Goal: Transaction & Acquisition: Purchase product/service

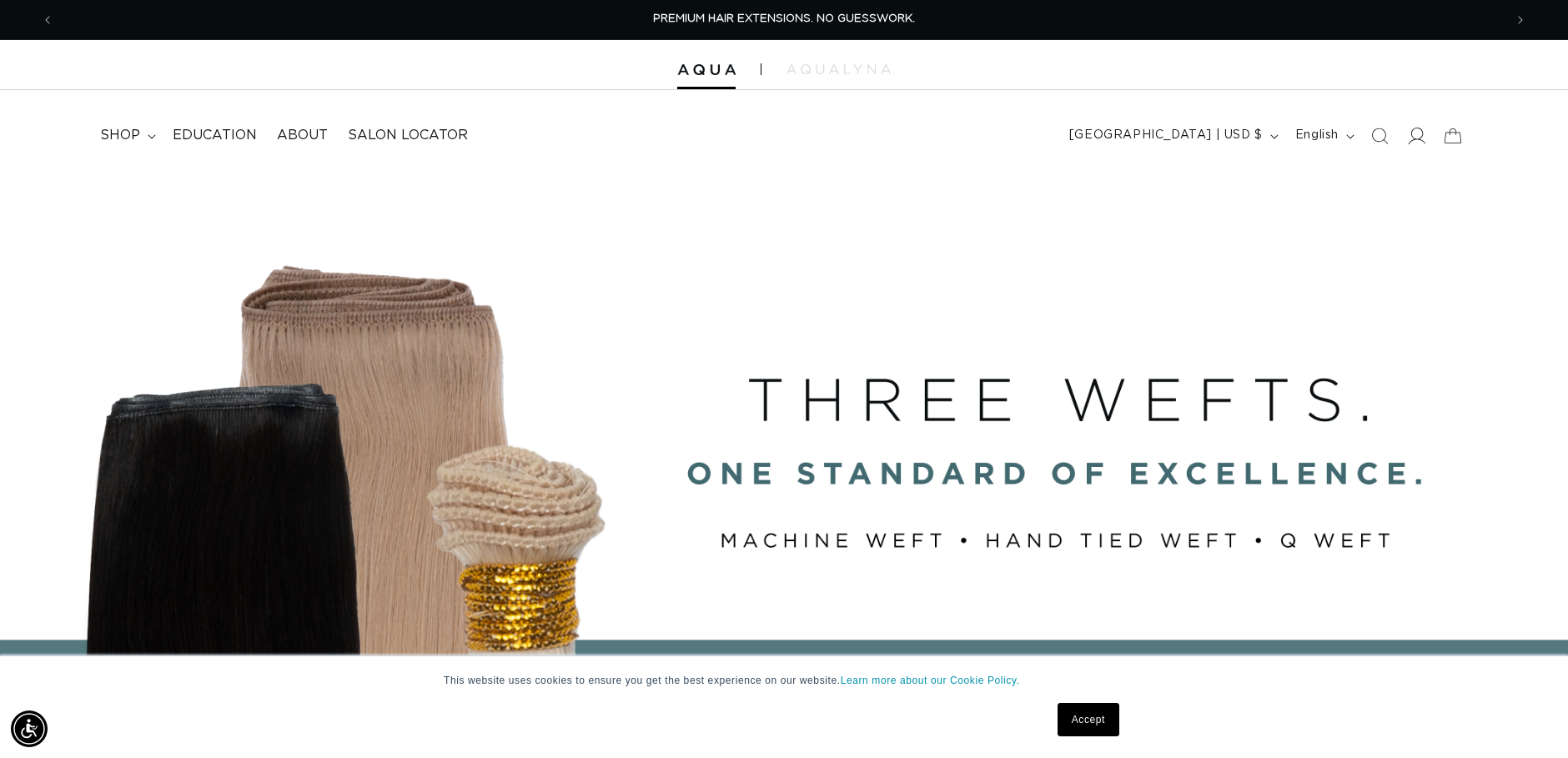
drag, startPoint x: 0, startPoint y: 0, endPoint x: 1413, endPoint y: 139, distance: 1419.8
click at [1413, 139] on icon at bounding box center [1416, 135] width 17 height 17
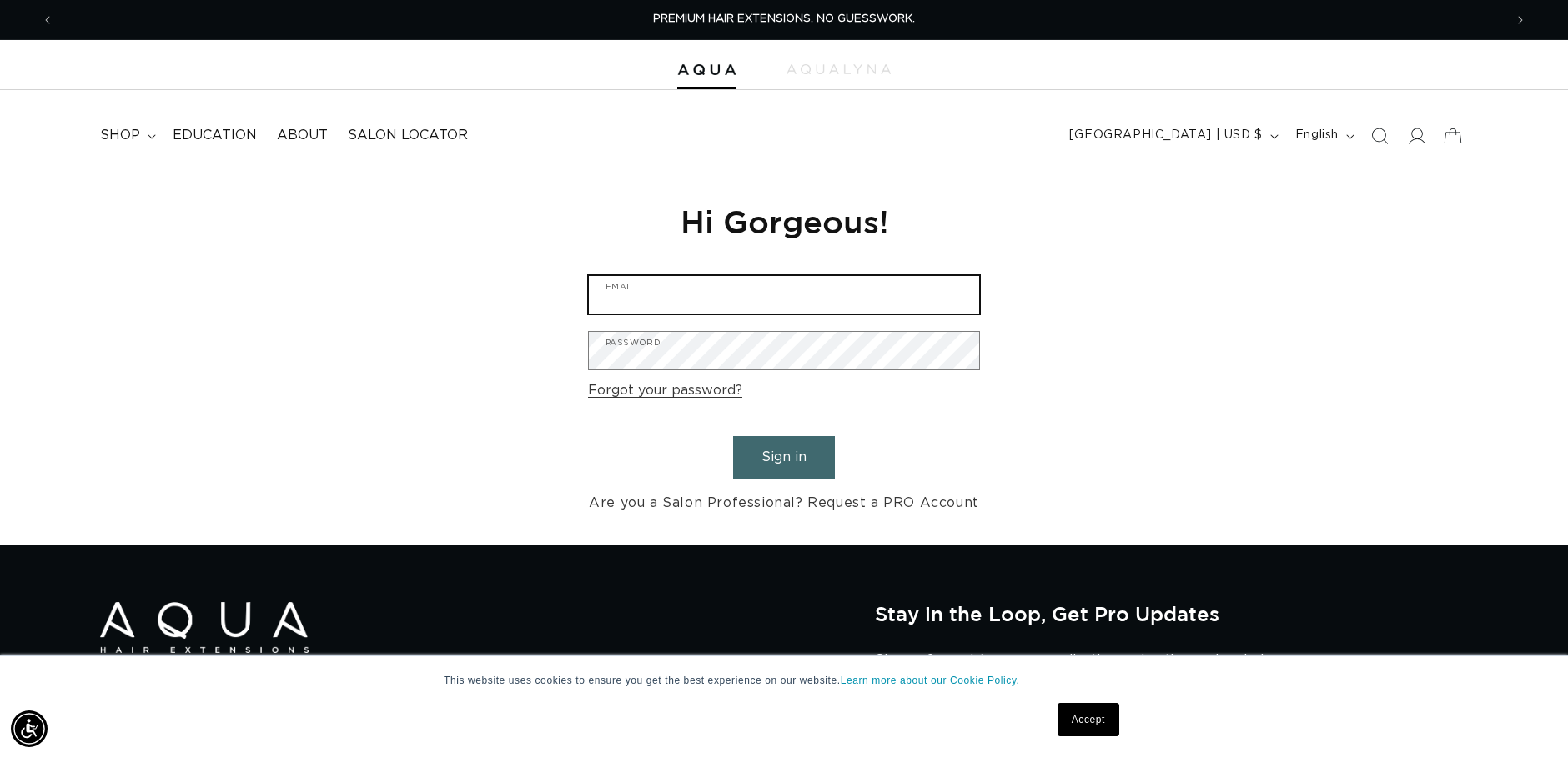
click at [785, 291] on input "Email" at bounding box center [784, 294] width 391 height 37
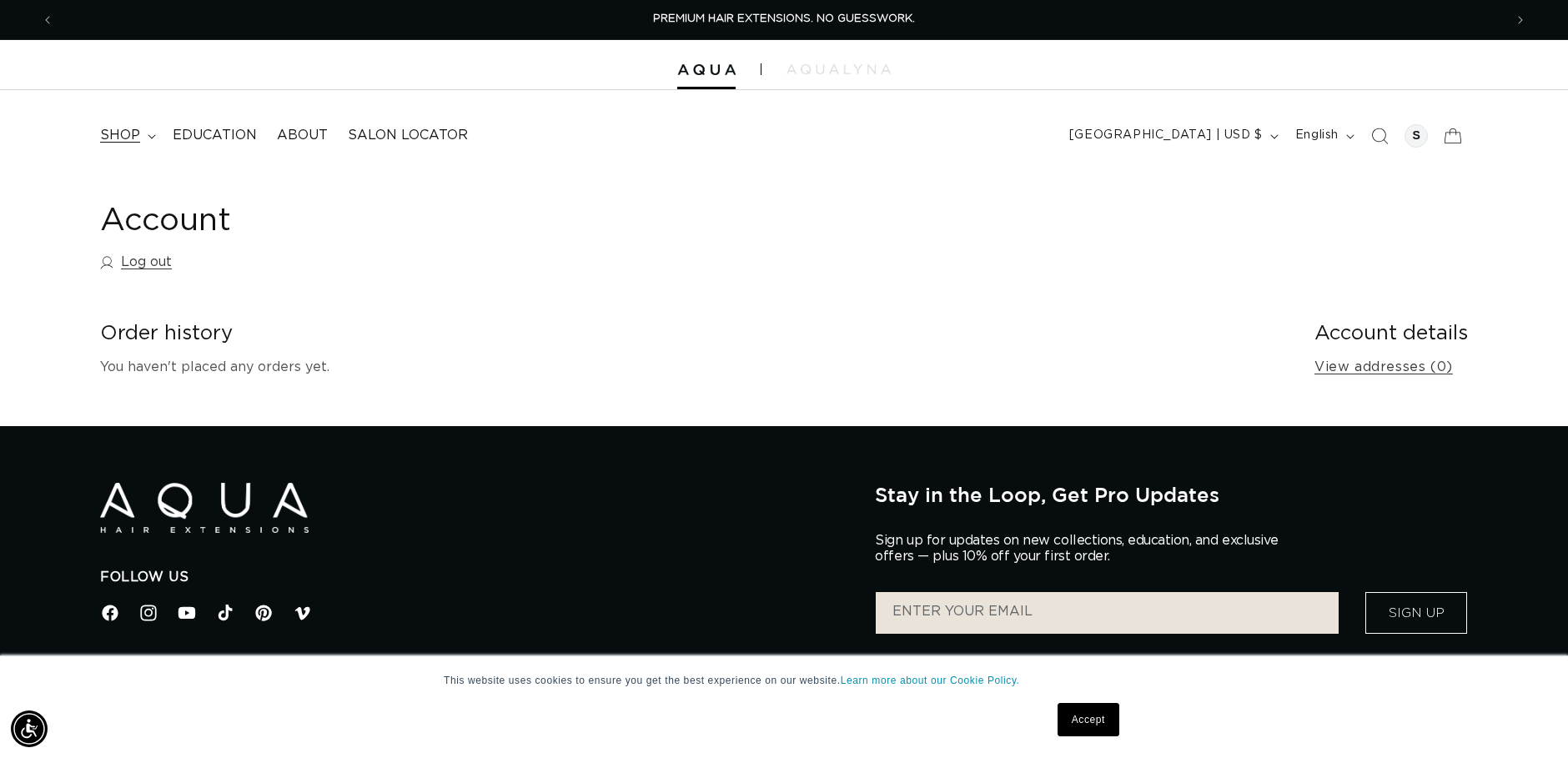
click at [122, 132] on span "shop" at bounding box center [121, 135] width 40 height 17
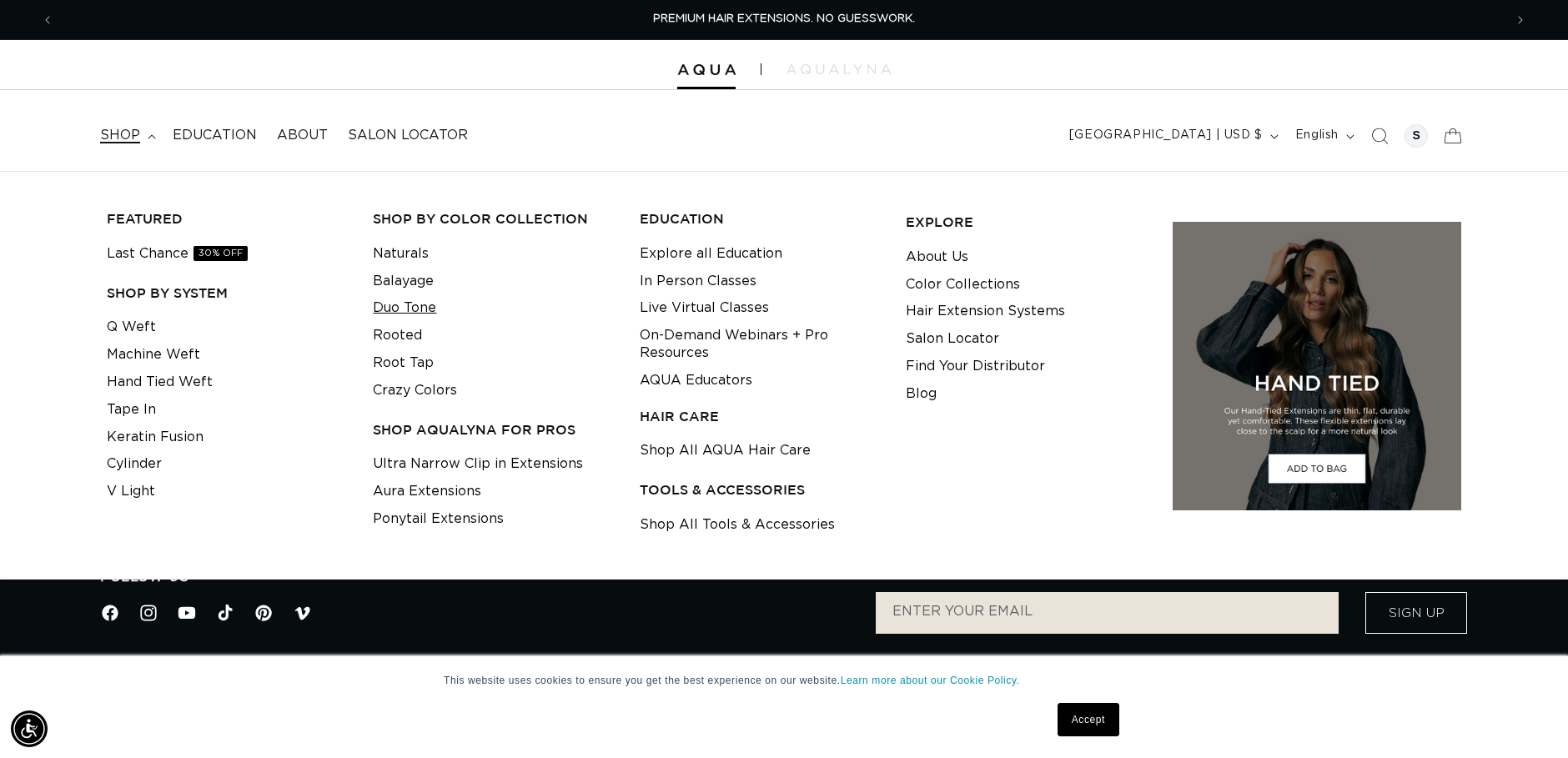
click at [414, 307] on link "Duo Tone" at bounding box center [404, 308] width 63 height 28
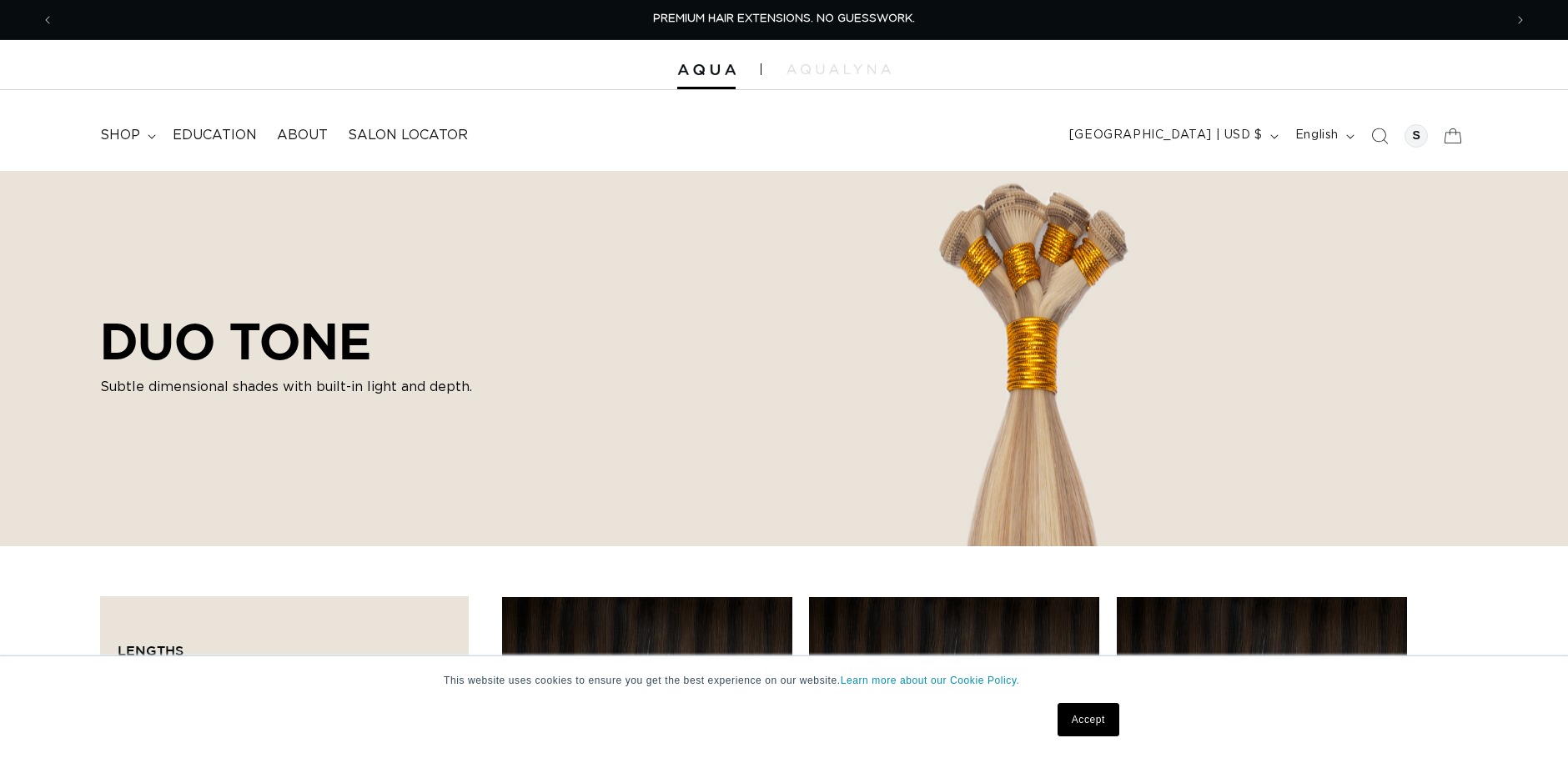
scroll to position [250, 0]
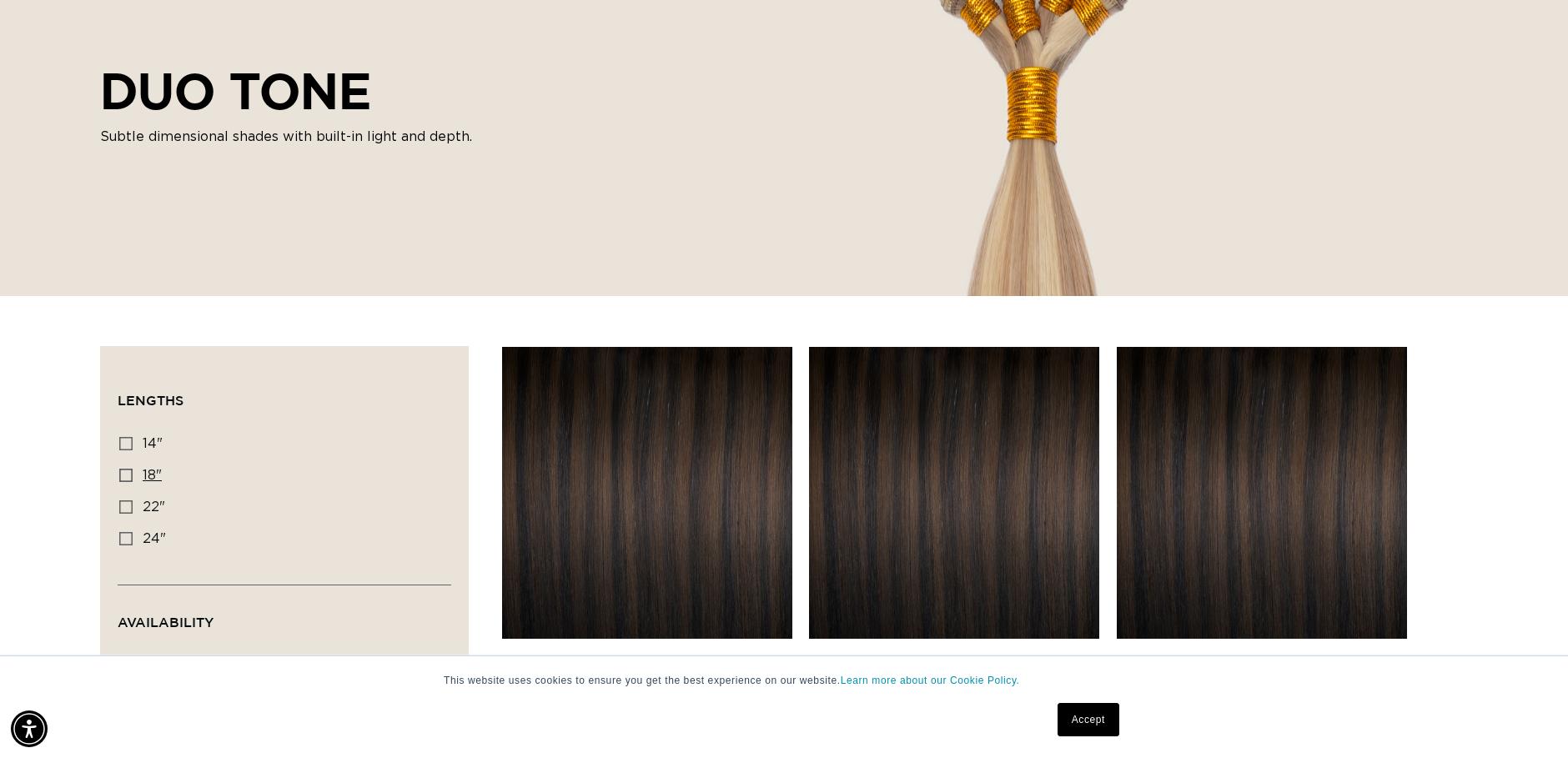
click at [126, 476] on icon at bounding box center [126, 476] width 13 height 13
click at [126, 476] on input "18" 18" (25 products)" at bounding box center [126, 476] width 13 height 13
checkbox input "true"
